Goal: Check status

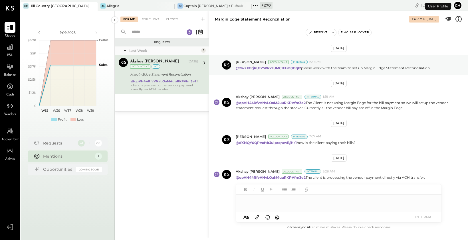
scroll to position [3, 0]
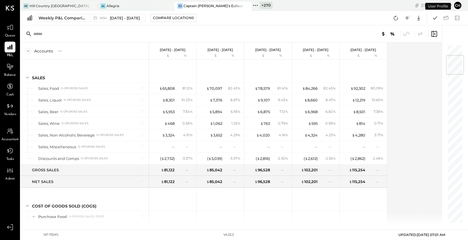
scroll to position [91, 0]
